Goal: Task Accomplishment & Management: Complete application form

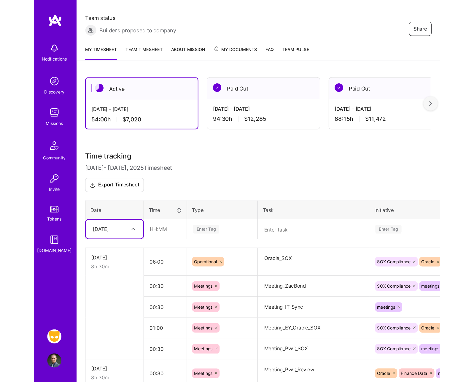
scroll to position [75, 0]
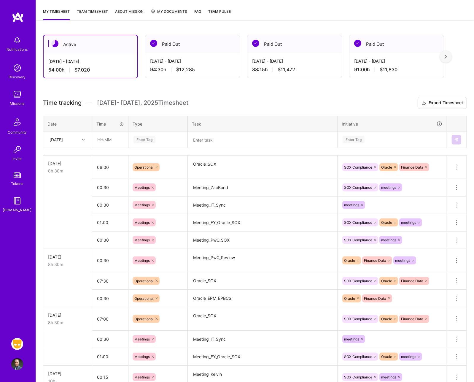
click at [72, 132] on div "[DATE]" at bounding box center [68, 140] width 48 height 16
click at [60, 211] on div "[DATE]" at bounding box center [68, 210] width 48 height 11
click at [112, 142] on input "text" at bounding box center [110, 140] width 35 height 16
type input "00:30"
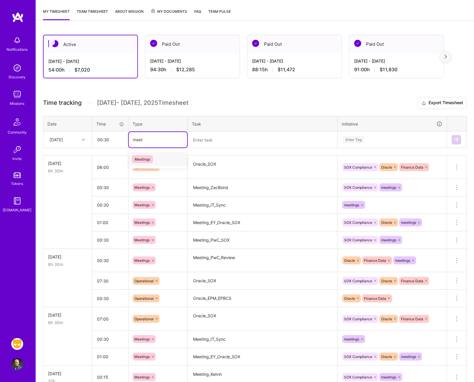
type input "meet"
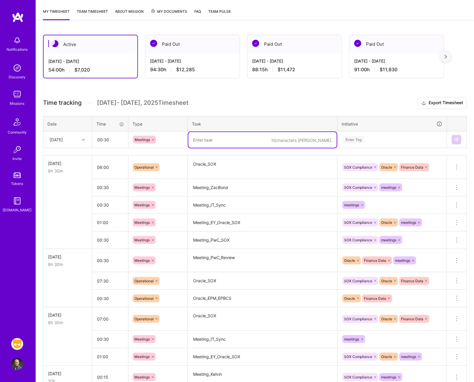
type textarea "O"
type textarea "Meeting_PwC_Review"
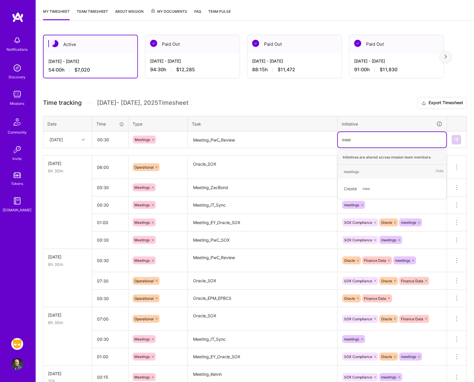
type input "meetin"
type input "sox"
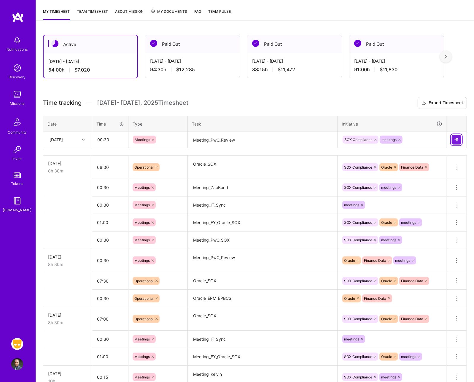
click at [341, 137] on button at bounding box center [457, 140] width 10 height 10
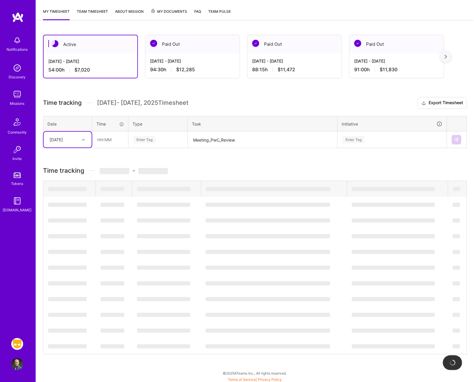
scroll to position [74, 0]
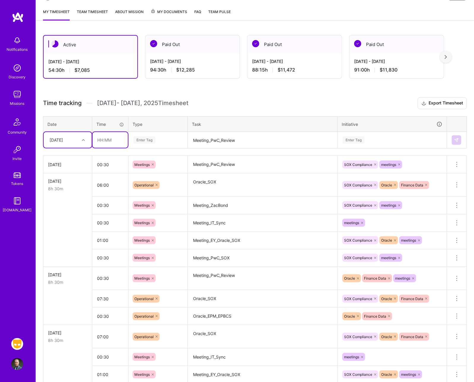
click at [110, 143] on input "text" at bounding box center [110, 140] width 35 height 16
type input "01:00"
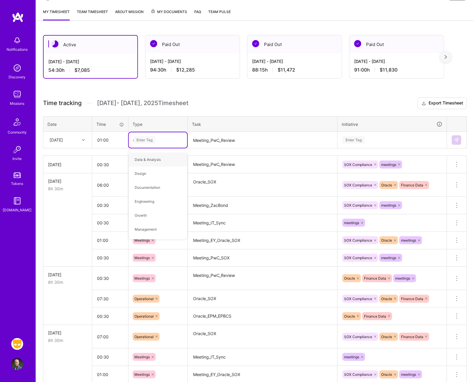
type input "op"
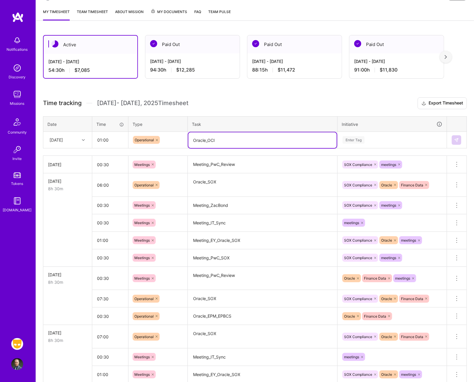
type textarea "Oracle_OCI"
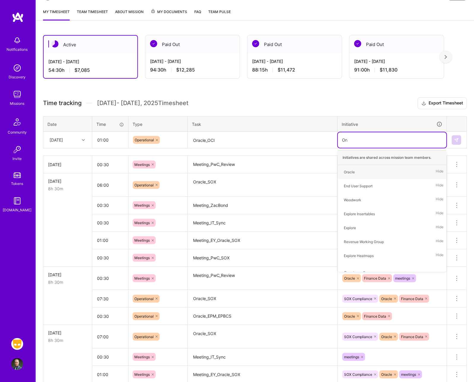
type input "Oral"
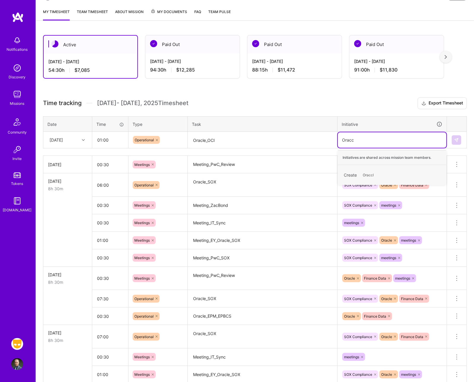
type input "Orac"
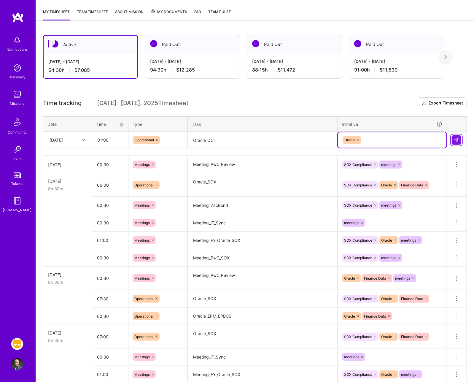
click at [341, 140] on img at bounding box center [457, 140] width 5 height 5
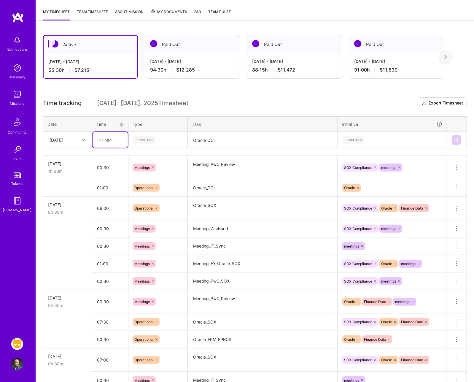
click at [111, 136] on input "text" at bounding box center [110, 140] width 35 height 16
type input "06:00"
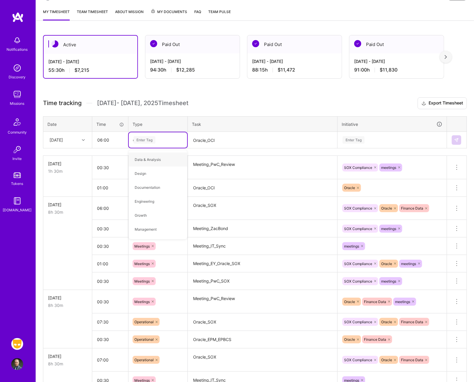
type input "op"
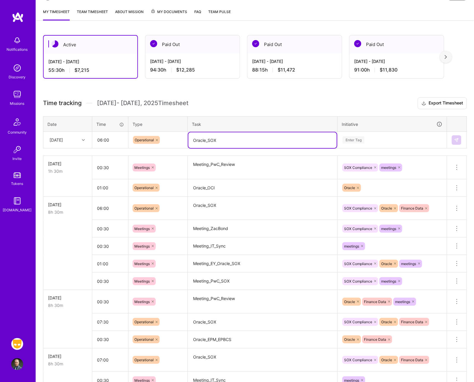
type textarea "Oracle_SOX"
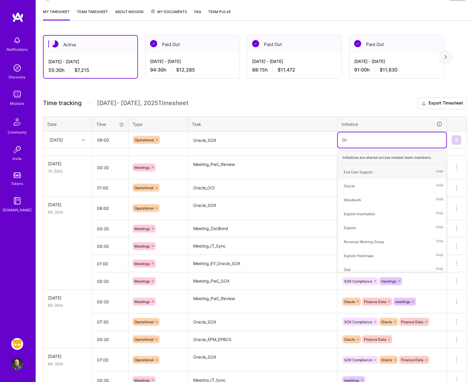
type input "Ora"
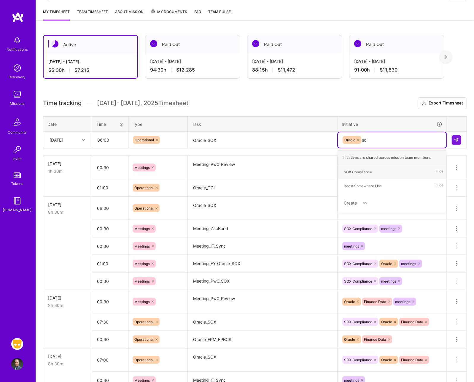
type input "sox"
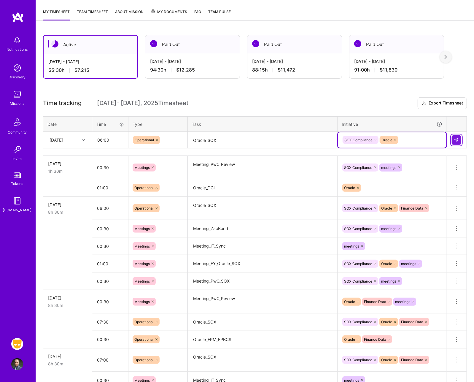
click at [341, 140] on img at bounding box center [457, 140] width 5 height 5
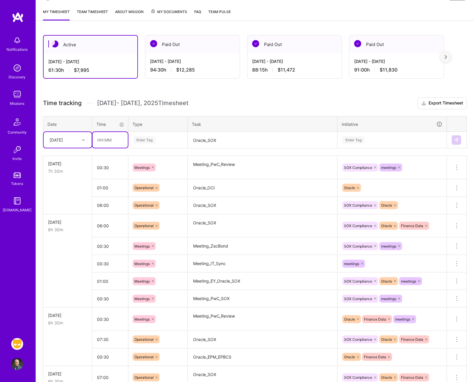
click at [113, 140] on input "text" at bounding box center [110, 140] width 35 height 16
type input "00:30"
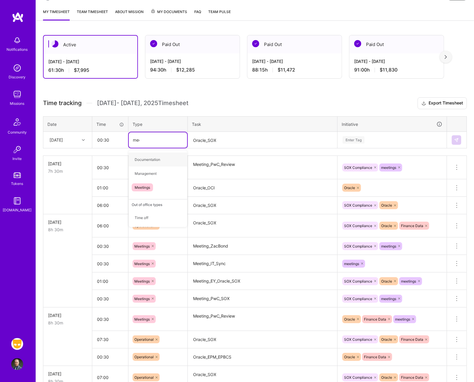
type input "meet"
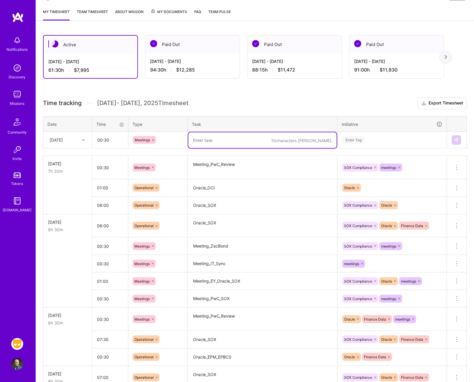
type textarea "S"
type textarea "Meeting_ZacBond"
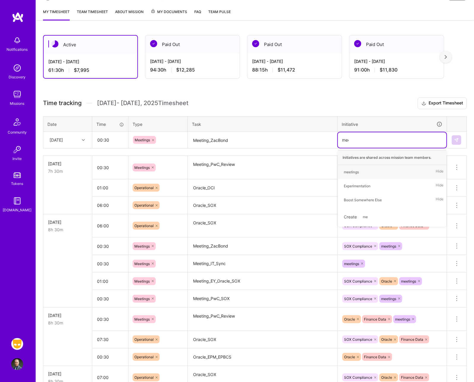
type input "meet"
type input "sox"
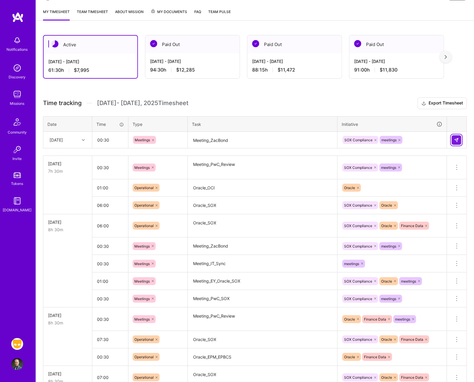
click at [341, 139] on img at bounding box center [457, 140] width 5 height 5
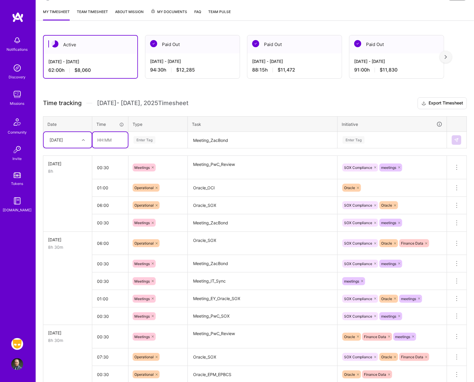
click at [115, 139] on input "text" at bounding box center [110, 140] width 35 height 16
type input "00:30"
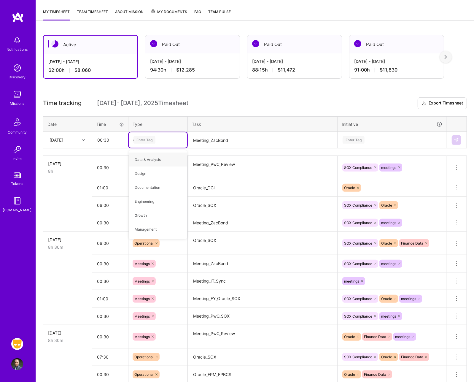
type input "op"
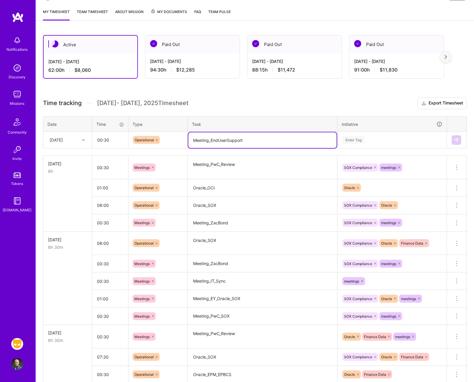
type textarea "Meeting_EndUserSupport"
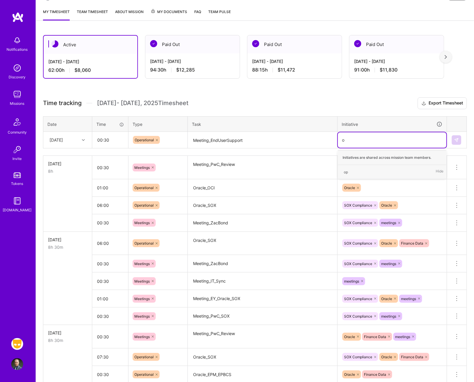
type input "or"
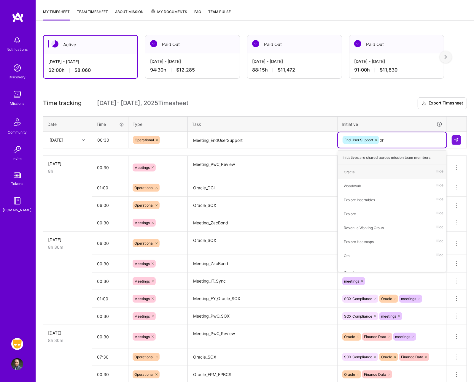
type input "ora"
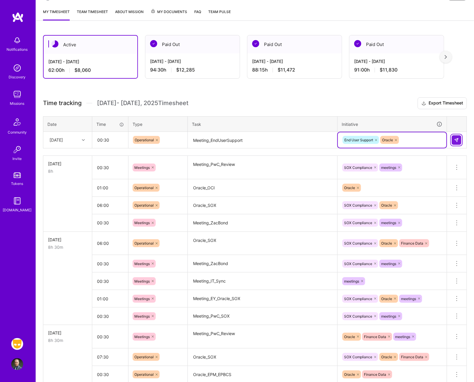
click at [341, 139] on img at bounding box center [457, 140] width 5 height 5
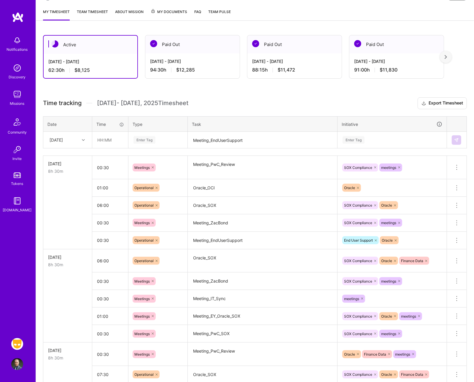
drag, startPoint x: 73, startPoint y: 138, endPoint x: 74, endPoint y: 142, distance: 3.4
click at [73, 139] on div "[DATE]" at bounding box center [63, 140] width 33 height 10
click at [63, 220] on div "[DATE]" at bounding box center [68, 221] width 48 height 11
click at [105, 144] on input "text" at bounding box center [110, 140] width 35 height 16
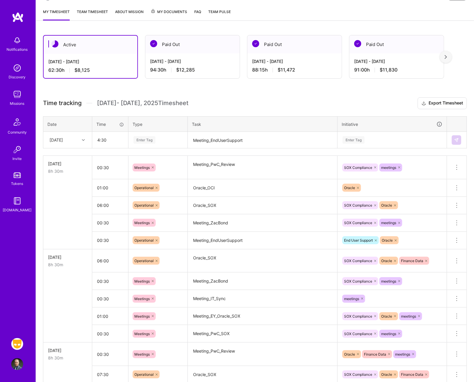
type input "04:30"
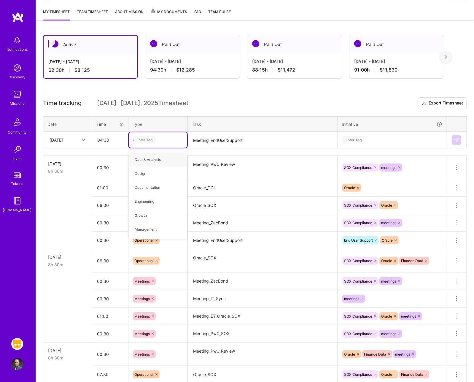
type input "op"
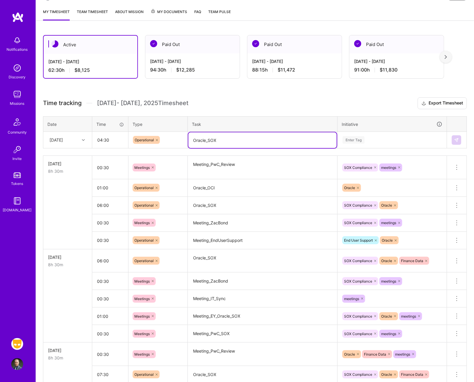
type textarea "Oracle_SOX"
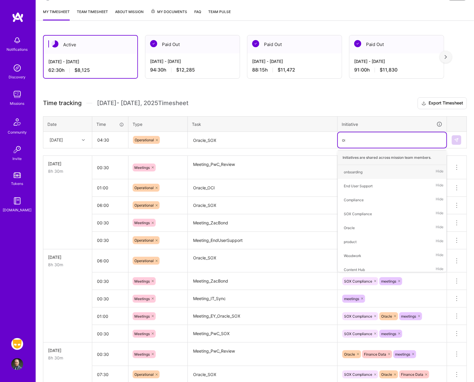
type input "ora"
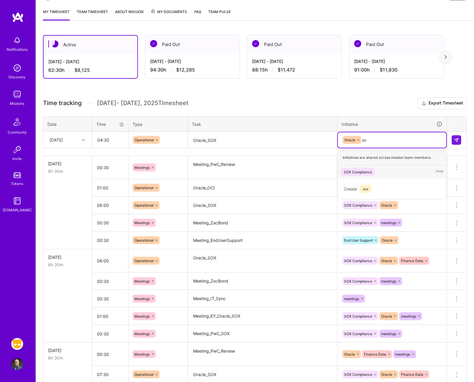
type input "sox"
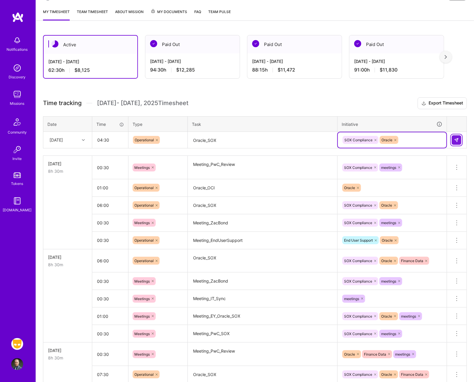
click at [341, 140] on img at bounding box center [457, 140] width 5 height 5
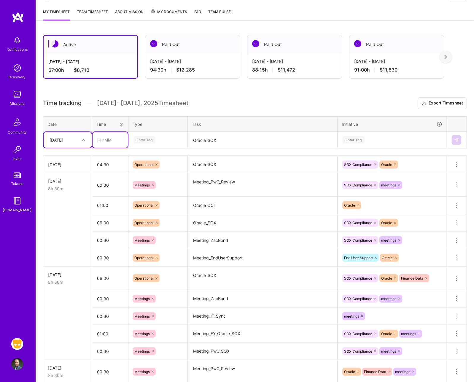
click at [102, 141] on input "text" at bounding box center [110, 140] width 35 height 16
type input "00:30"
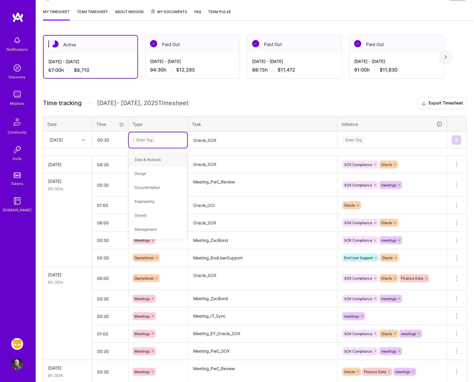
type input "op"
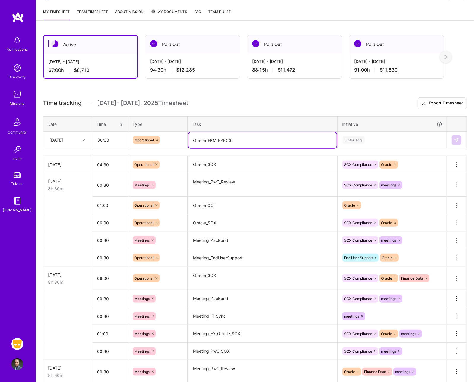
type textarea "Oracle_EPM_EPBCS"
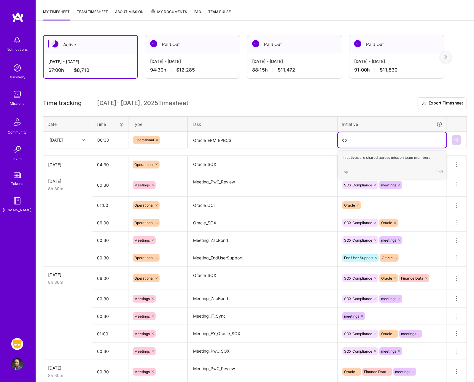
type input "o"
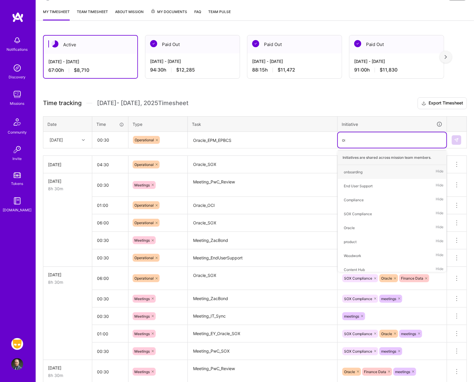
type input "orac"
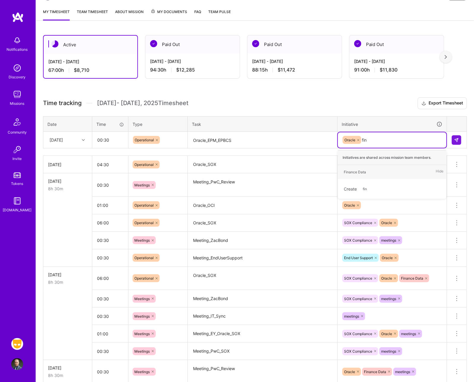
type input "fina"
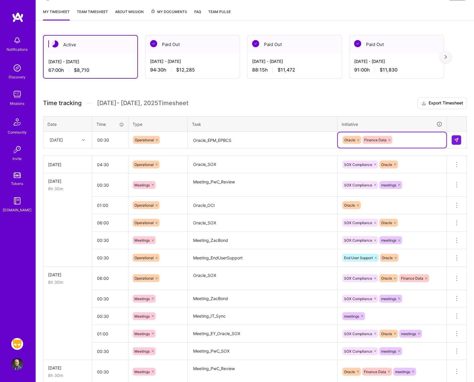
click at [341, 137] on td at bounding box center [457, 140] width 20 height 17
click at [341, 140] on img at bounding box center [457, 140] width 5 height 5
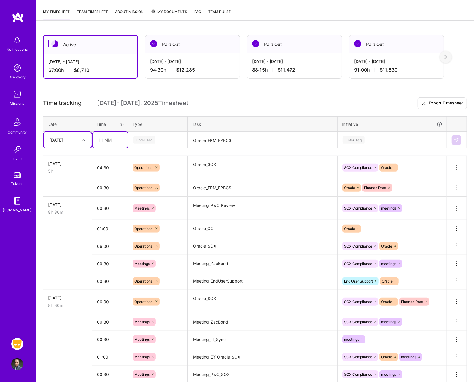
click at [122, 140] on input "text" at bounding box center [110, 140] width 35 height 16
type input "01:00"
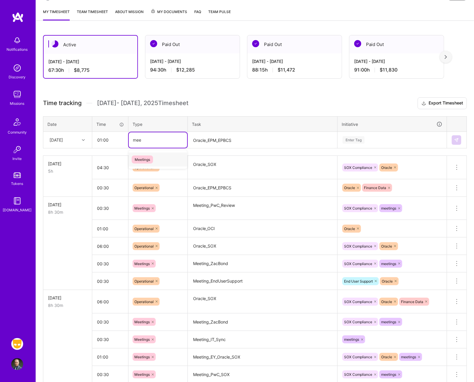
type input "meet"
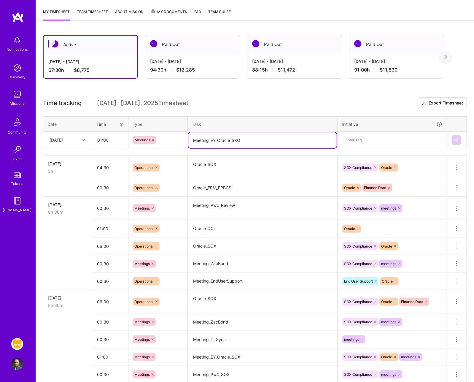
type textarea "Meeting_EY_Oracle_SXO"
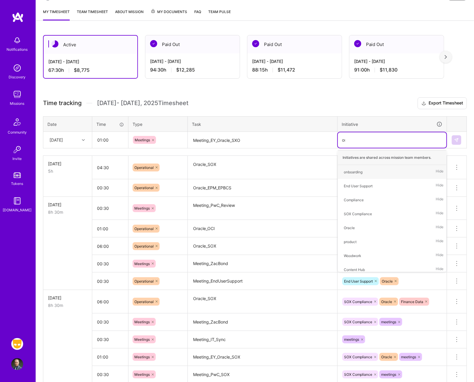
type input "ora"
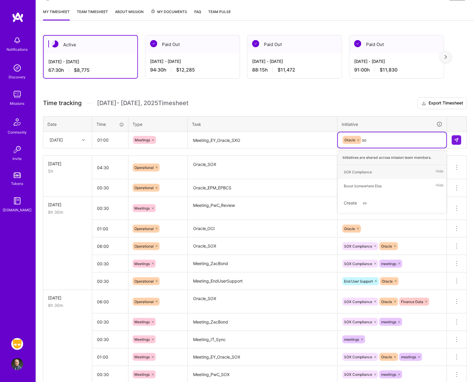
type input "sox"
type input "mee"
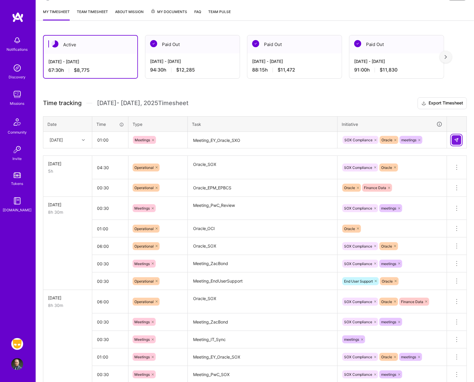
click at [341, 138] on img at bounding box center [457, 140] width 5 height 5
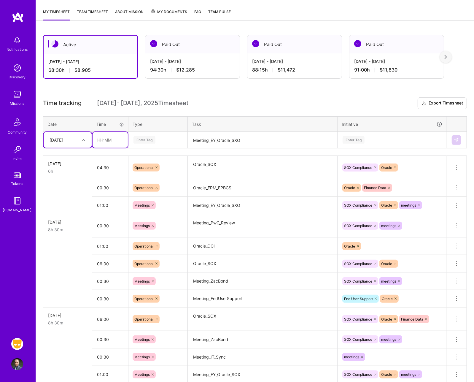
click at [112, 138] on input "text" at bounding box center [110, 140] width 35 height 16
type input "02:00"
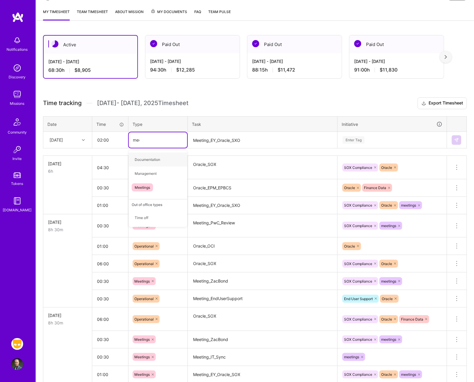
type input "meet"
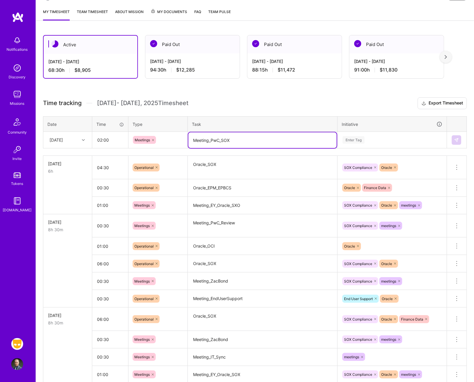
type textarea "Meeting_PwC_SOX"
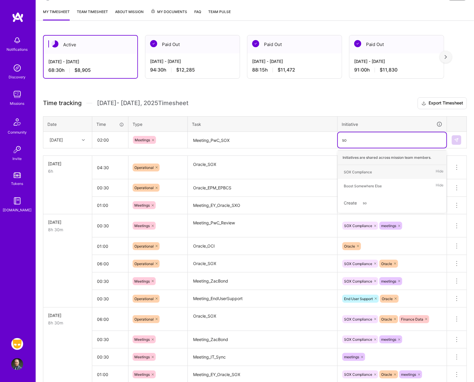
type input "sox"
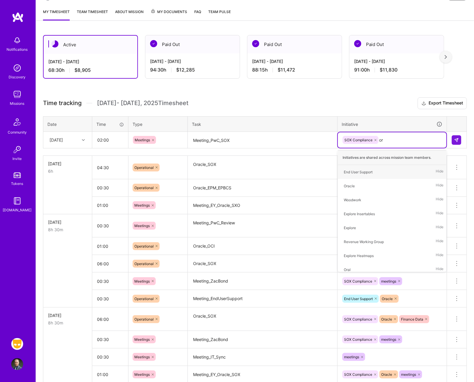
type input "ora"
type input "meet"
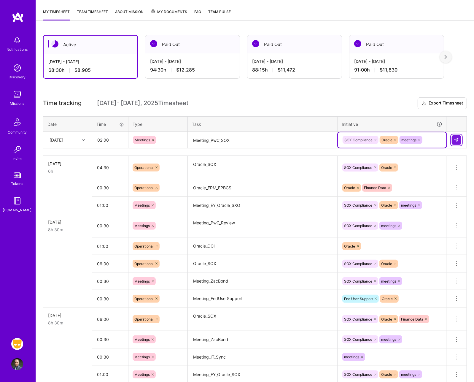
click at [341, 140] on img at bounding box center [457, 140] width 5 height 5
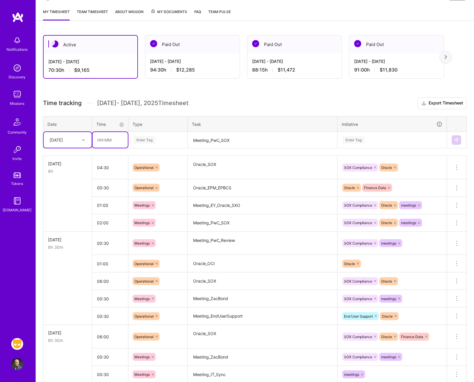
click at [102, 142] on input "text" at bounding box center [110, 140] width 35 height 16
type input "01:00"
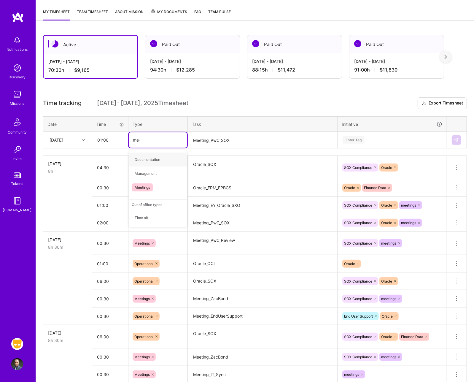
type input "meet"
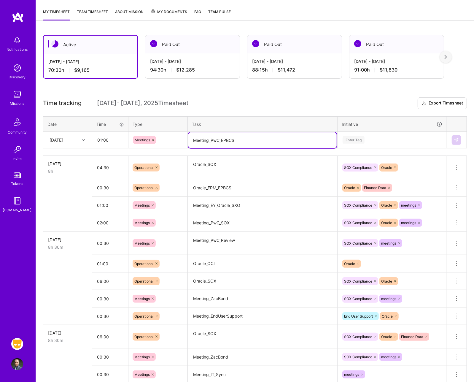
type textarea "Meeting_PwC_EPBCS"
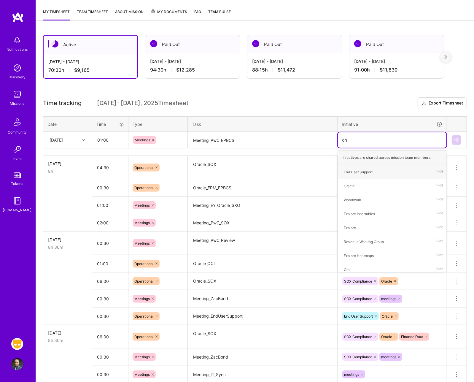
type input "orac"
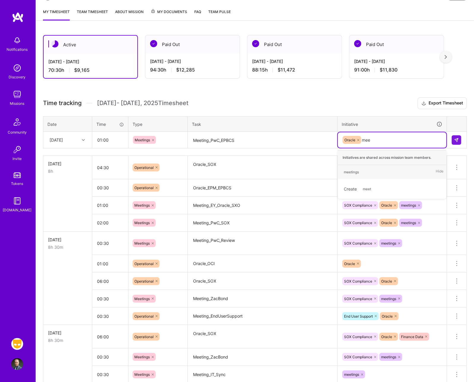
type input "meet"
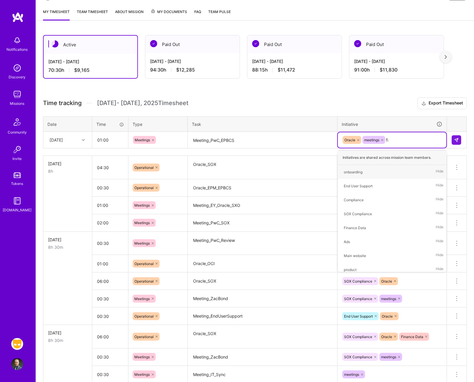
type input "fin"
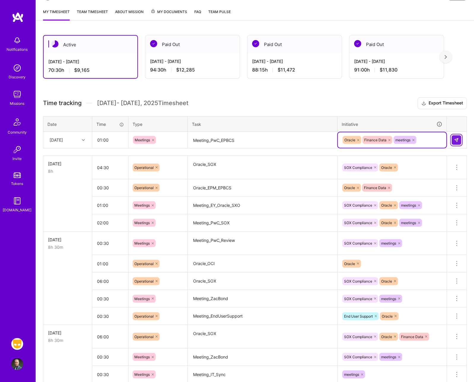
click at [341, 139] on button at bounding box center [457, 140] width 10 height 10
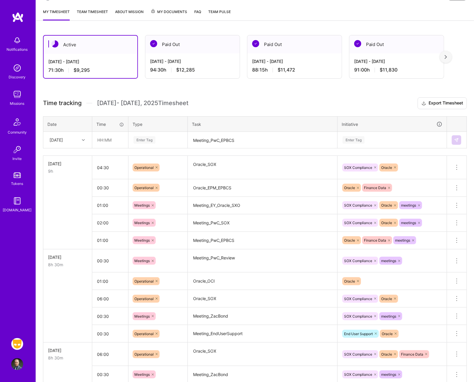
click at [273, 102] on h3 "Time tracking [DATE] - [DATE] Timesheet Export Timesheet" at bounding box center [255, 103] width 424 height 12
